Goal: Transaction & Acquisition: Purchase product/service

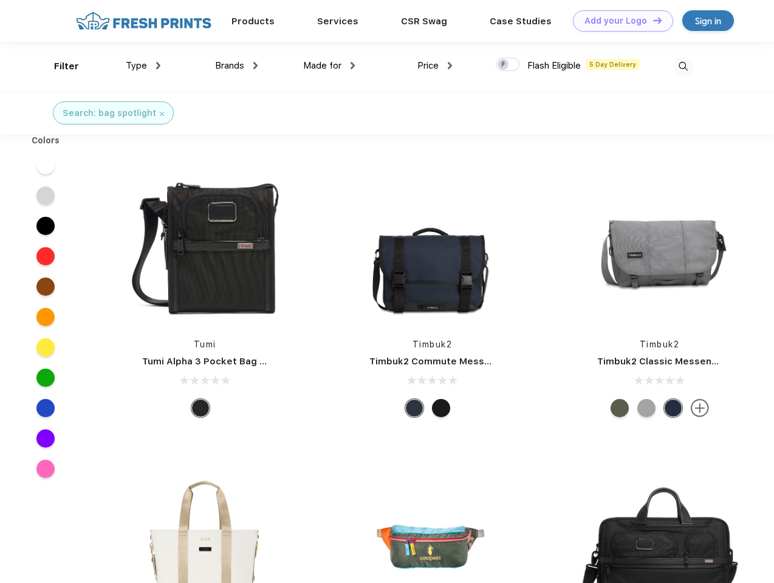
click at [619, 21] on link "Add your Logo Design Tool" at bounding box center [623, 20] width 100 height 21
click at [0, 0] on div "Design Tool" at bounding box center [0, 0] width 0 height 0
click at [652, 20] on link "Add your Logo Design Tool" at bounding box center [623, 20] width 100 height 21
click at [58, 66] on div "Filter" at bounding box center [66, 67] width 25 height 14
click at [143, 66] on span "Type" at bounding box center [136, 65] width 21 height 11
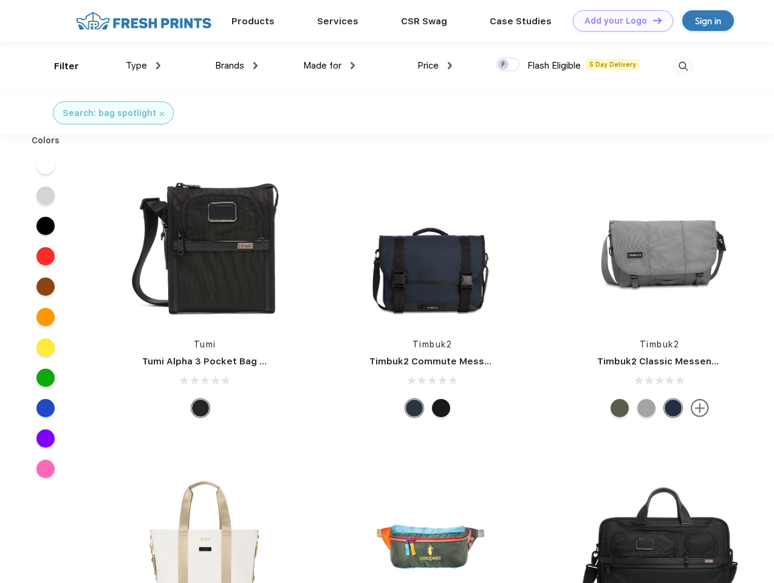
click at [236, 66] on span "Brands" at bounding box center [229, 65] width 29 height 11
click at [329, 66] on span "Made for" at bounding box center [322, 65] width 38 height 11
click at [435, 66] on span "Price" at bounding box center [427, 65] width 21 height 11
click at [508, 65] on div at bounding box center [508, 64] width 24 height 13
click at [504, 65] on input "checkbox" at bounding box center [500, 61] width 8 height 8
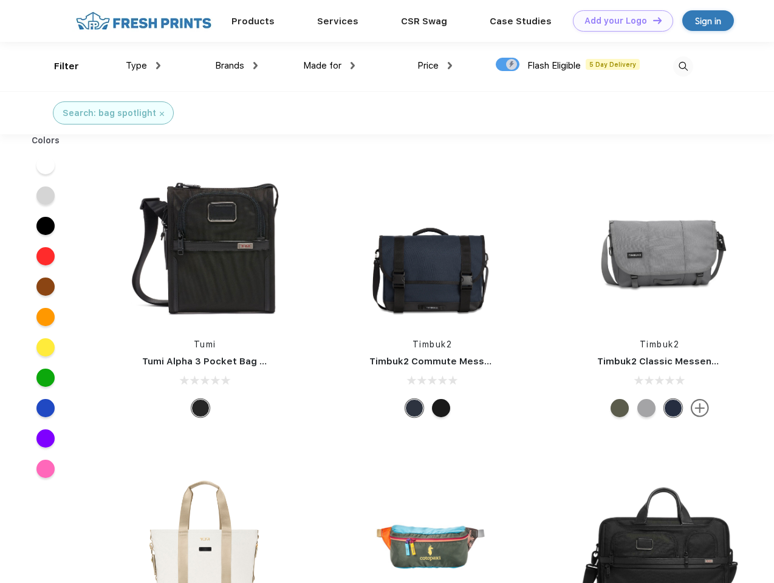
click at [683, 66] on img at bounding box center [683, 67] width 20 height 20
